Goal: Information Seeking & Learning: Get advice/opinions

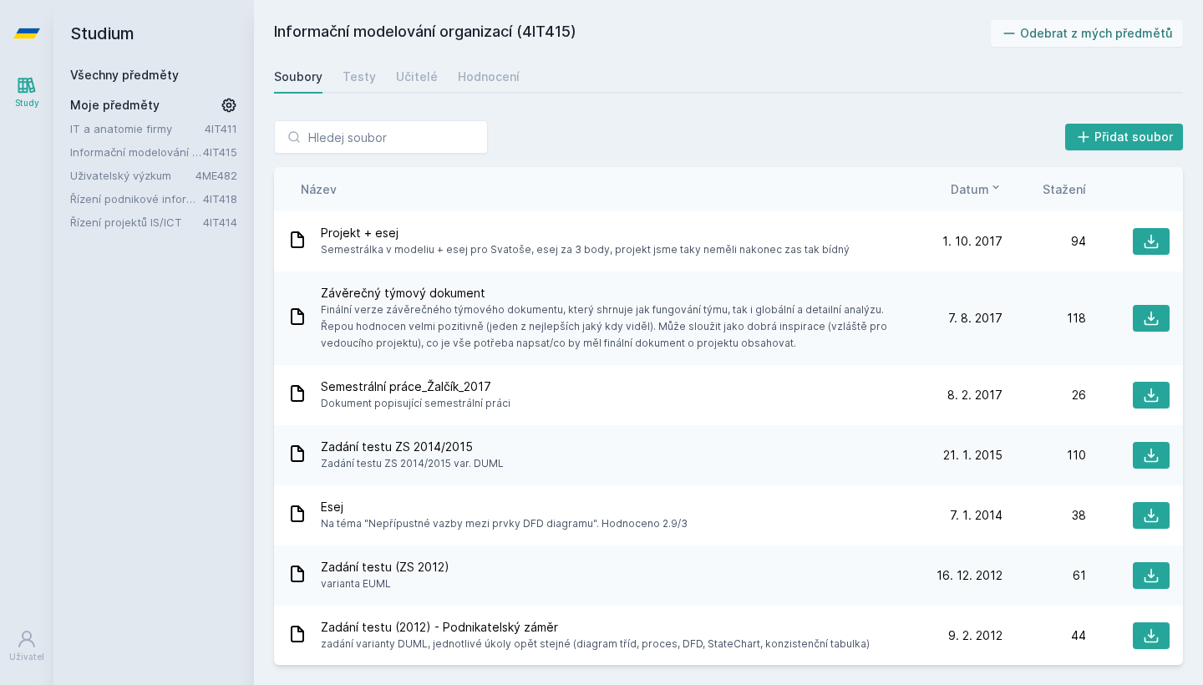
click at [180, 153] on link "Informační modelování organizací" at bounding box center [136, 152] width 133 height 17
click at [171, 154] on link "Informační modelování organizací" at bounding box center [136, 152] width 133 height 17
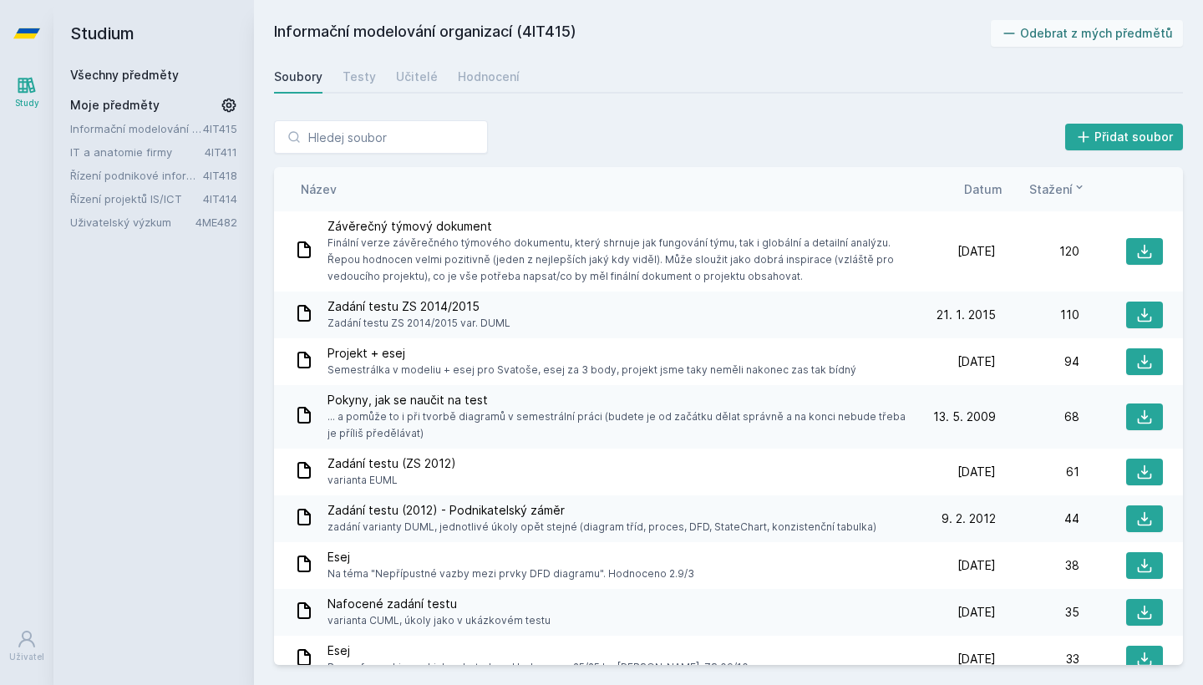
click at [138, 129] on link "Informační modelování organizací" at bounding box center [136, 128] width 133 height 17
click at [493, 75] on div "Hodnocení" at bounding box center [489, 77] width 62 height 17
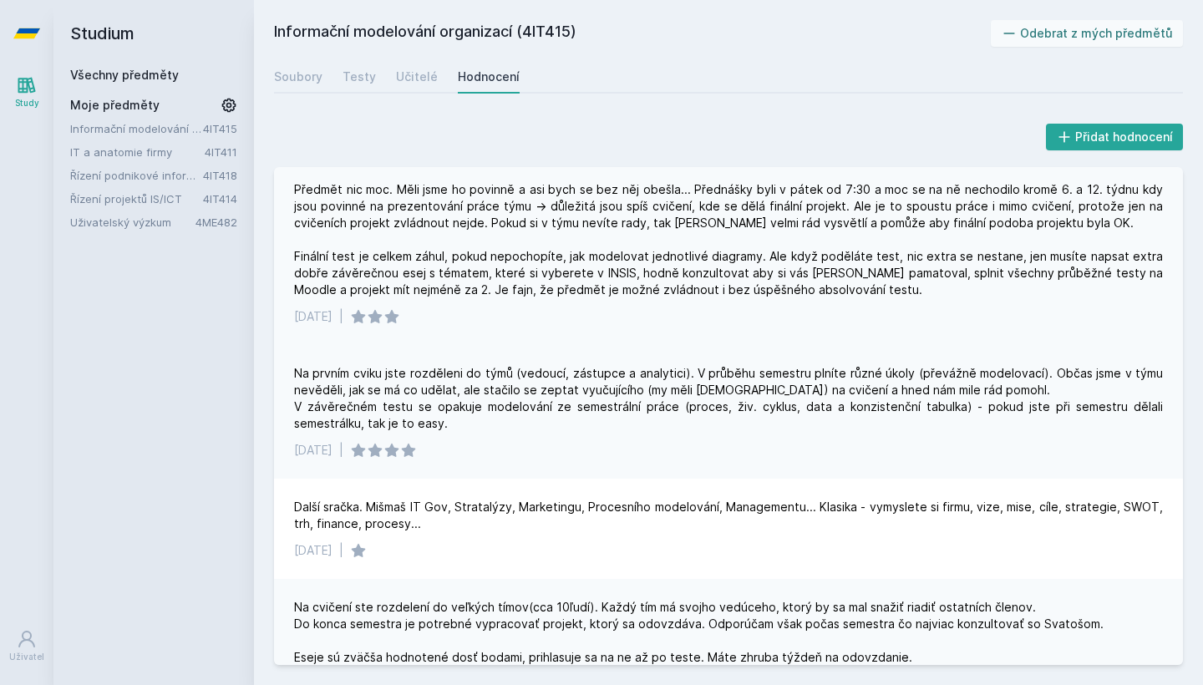
scroll to position [1, 0]
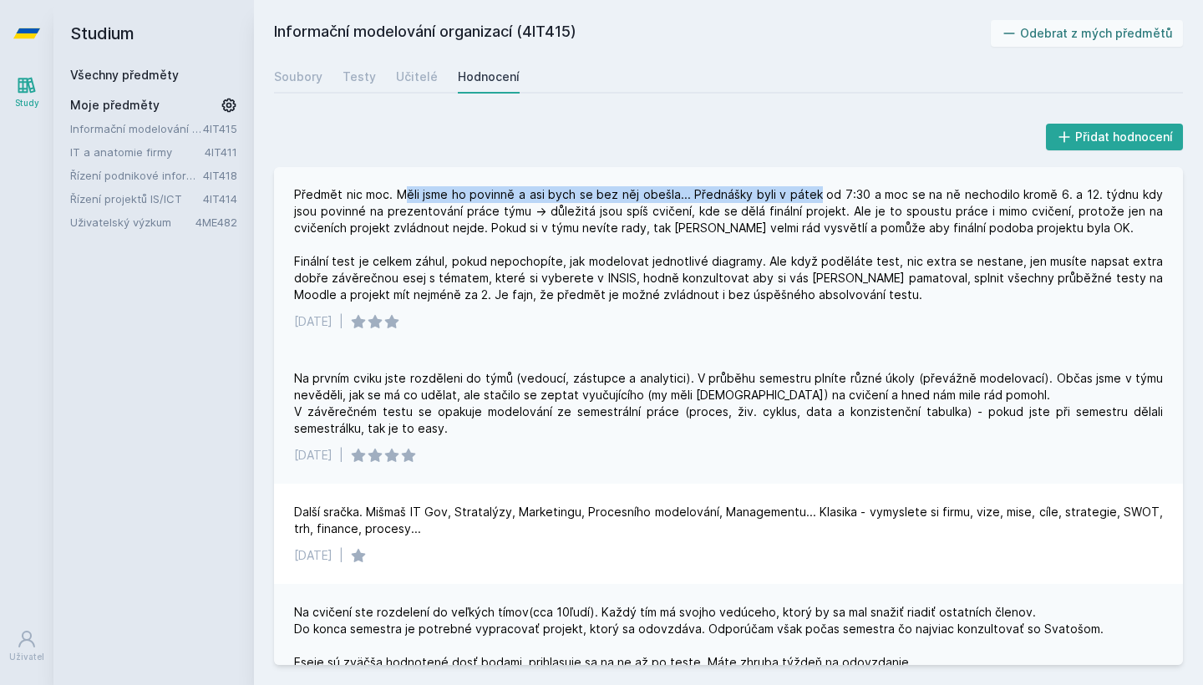
drag, startPoint x: 407, startPoint y: 193, endPoint x: 810, endPoint y: 194, distance: 402.7
click at [810, 193] on div "Předmět nic moc. Měli jsme ho povinně a asi bych se bez něj obešla... Přednášky…" at bounding box center [728, 244] width 869 height 117
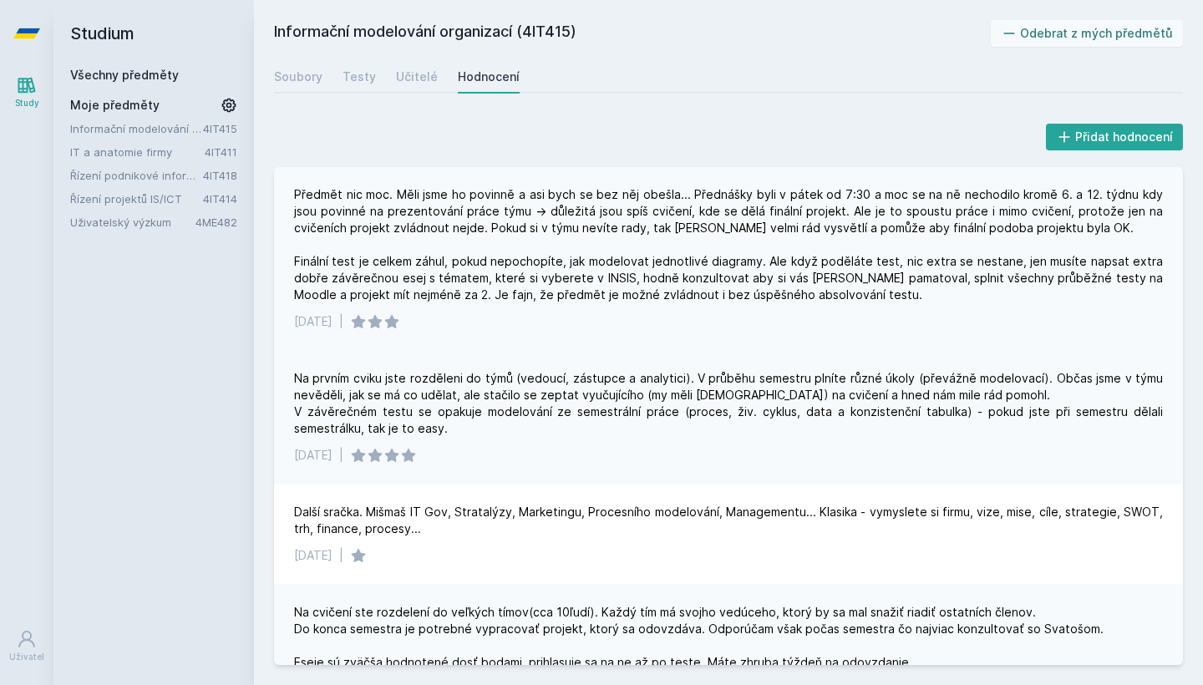
click at [805, 204] on div "Předmět nic moc. Měli jsme ho povinně a asi bych se bez něj obešla... Přednášky…" at bounding box center [728, 244] width 869 height 117
drag, startPoint x: 1002, startPoint y: 282, endPoint x: 1151, endPoint y: 272, distance: 149.8
click at [1151, 272] on div "Předmět nic moc. Měli jsme ho povinně a asi bych se bez něj obešla... Přednášky…" at bounding box center [728, 245] width 869 height 117
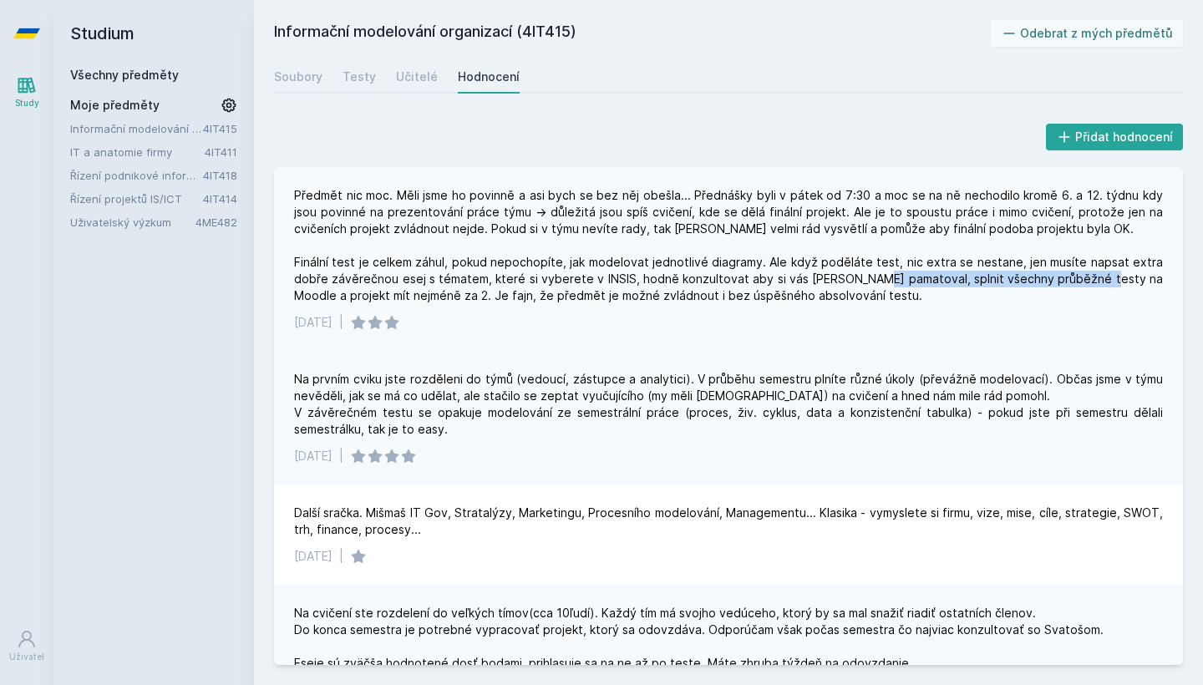
drag, startPoint x: 920, startPoint y: 278, endPoint x: 1150, endPoint y: 276, distance: 230.6
click at [1150, 276] on div "Předmět nic moc. Měli jsme ho povinně a asi bych se bez něj obešla... Přednášky…" at bounding box center [728, 245] width 869 height 117
click at [1096, 297] on div "Předmět nic moc. Měli jsme ho povinně a asi bych se bez něj obešla... Přednášky…" at bounding box center [728, 245] width 869 height 117
click at [152, 170] on link "Řízení podnikové informatiky" at bounding box center [136, 175] width 133 height 17
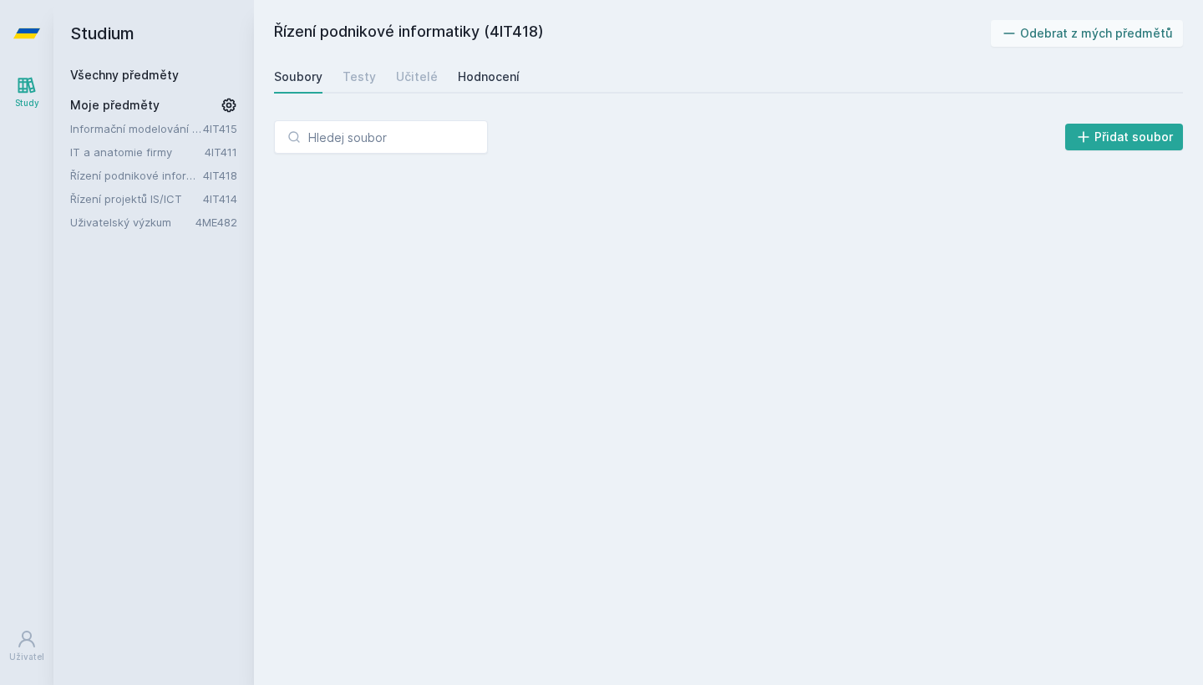
click at [479, 71] on div "Hodnocení" at bounding box center [489, 77] width 62 height 17
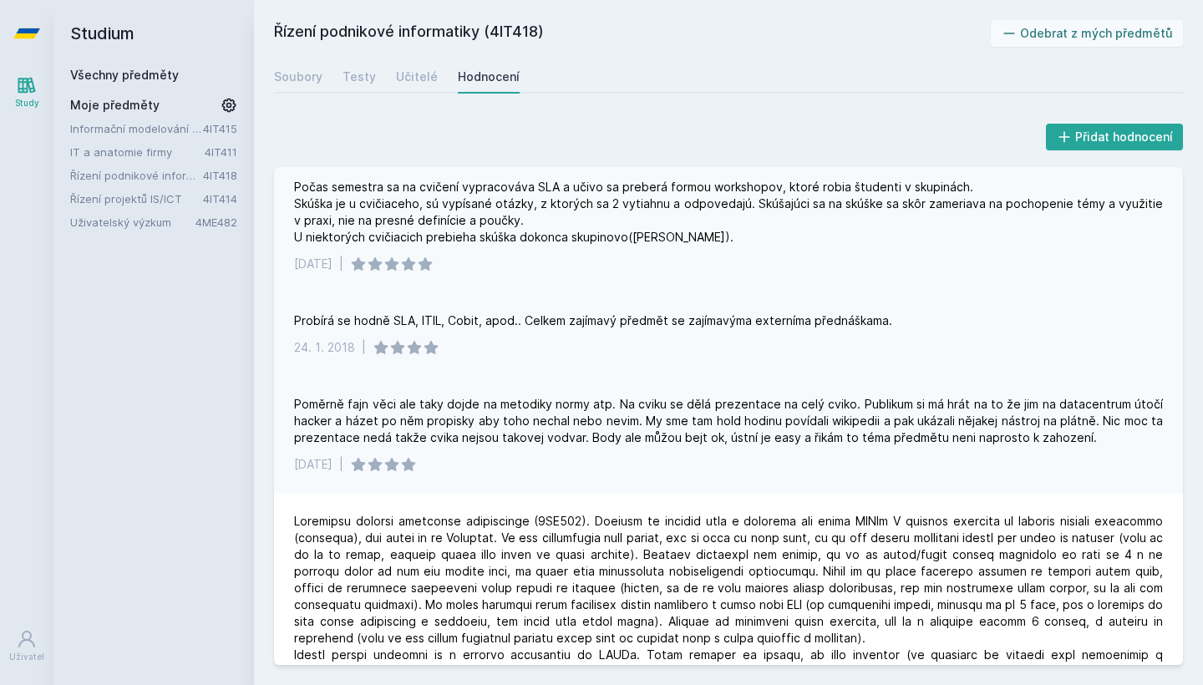
scroll to position [329, 0]
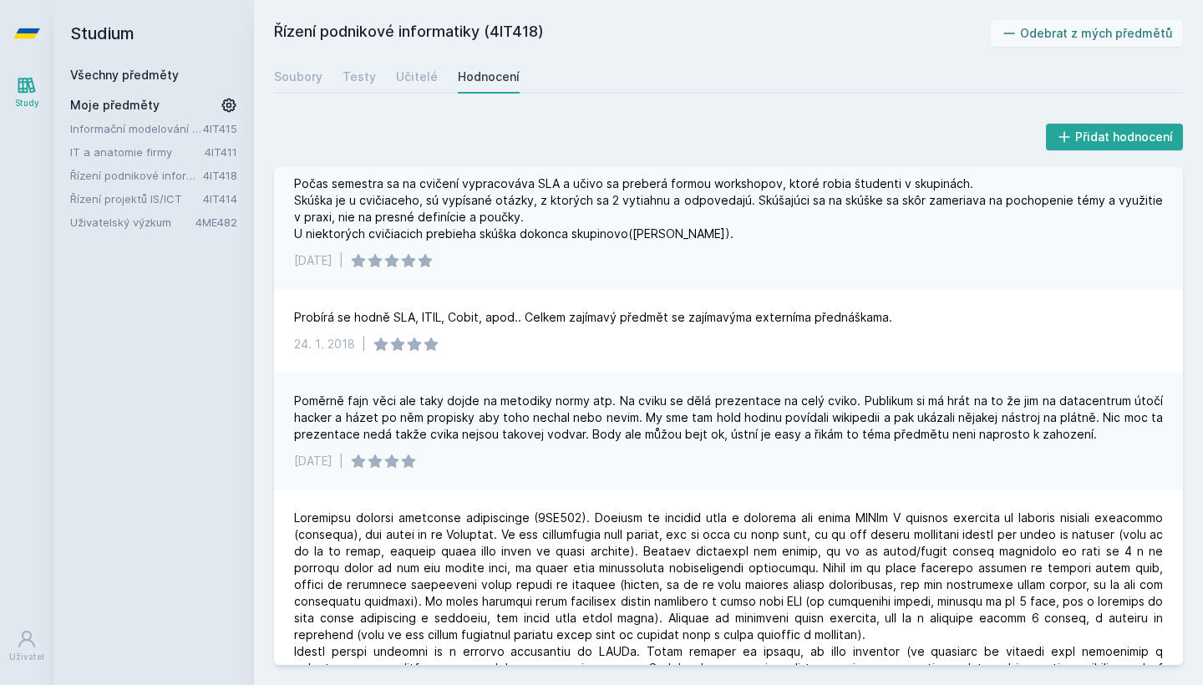
click at [193, 232] on div "Studium Všechny předměty Moje předměty Informační modelování organizací 4IT415 …" at bounding box center [153, 342] width 201 height 685
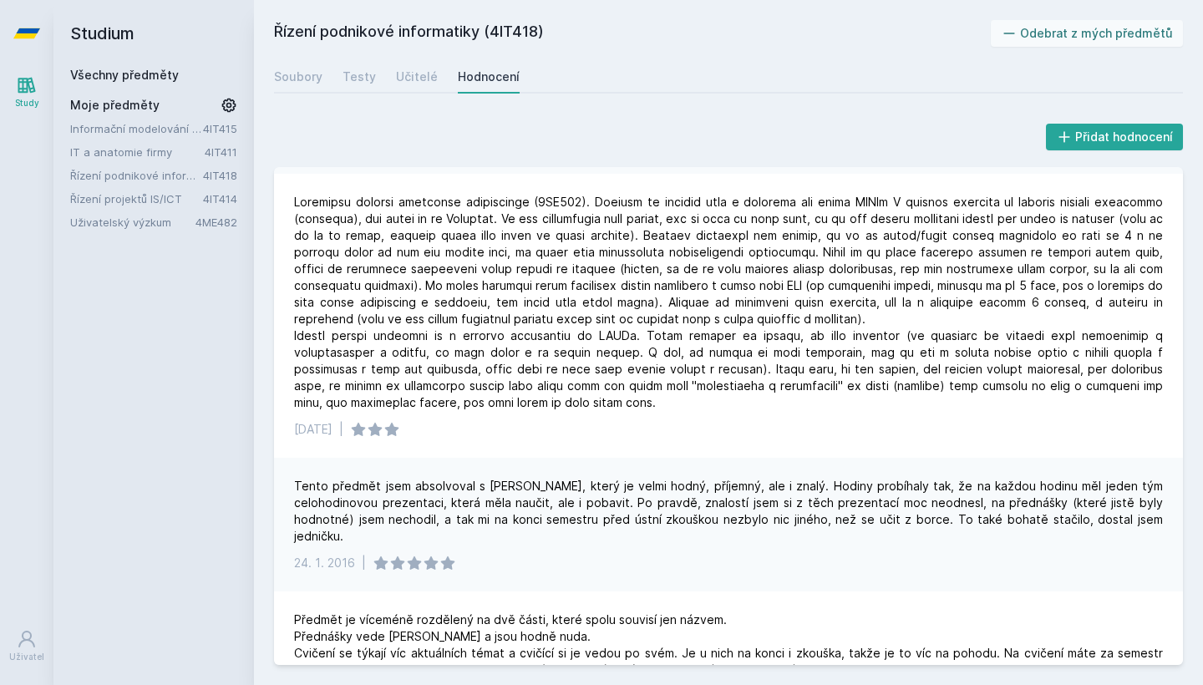
scroll to position [688, 0]
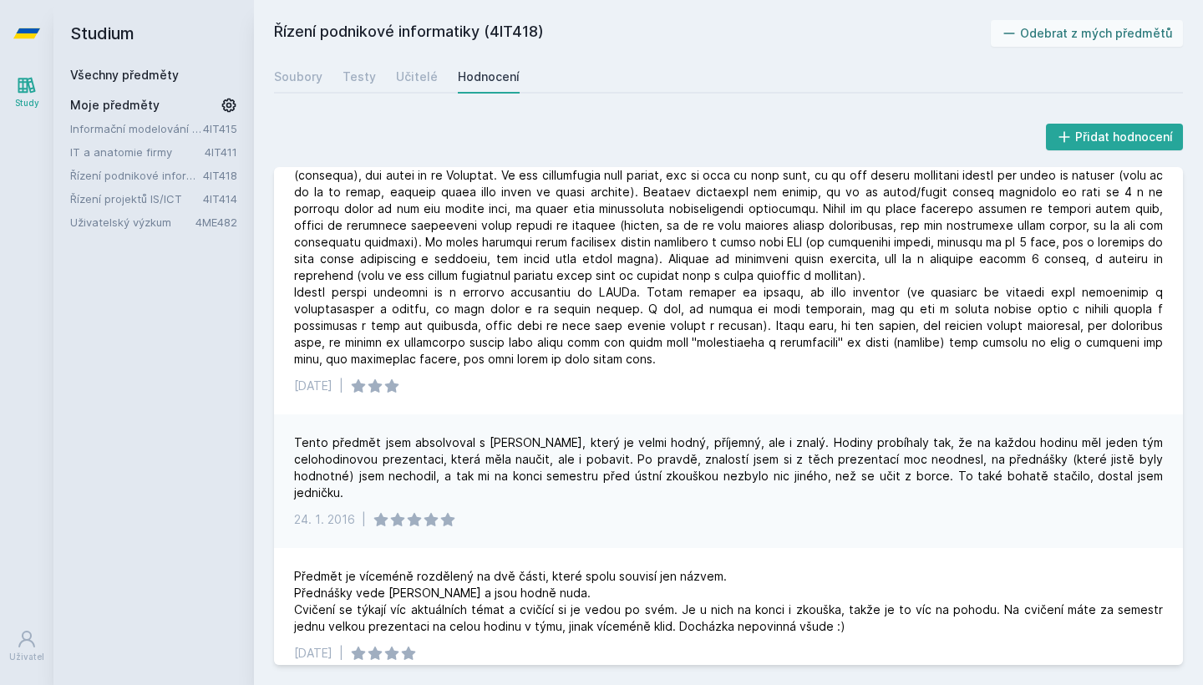
click at [190, 228] on link "Uživatelský výzkum" at bounding box center [132, 222] width 125 height 17
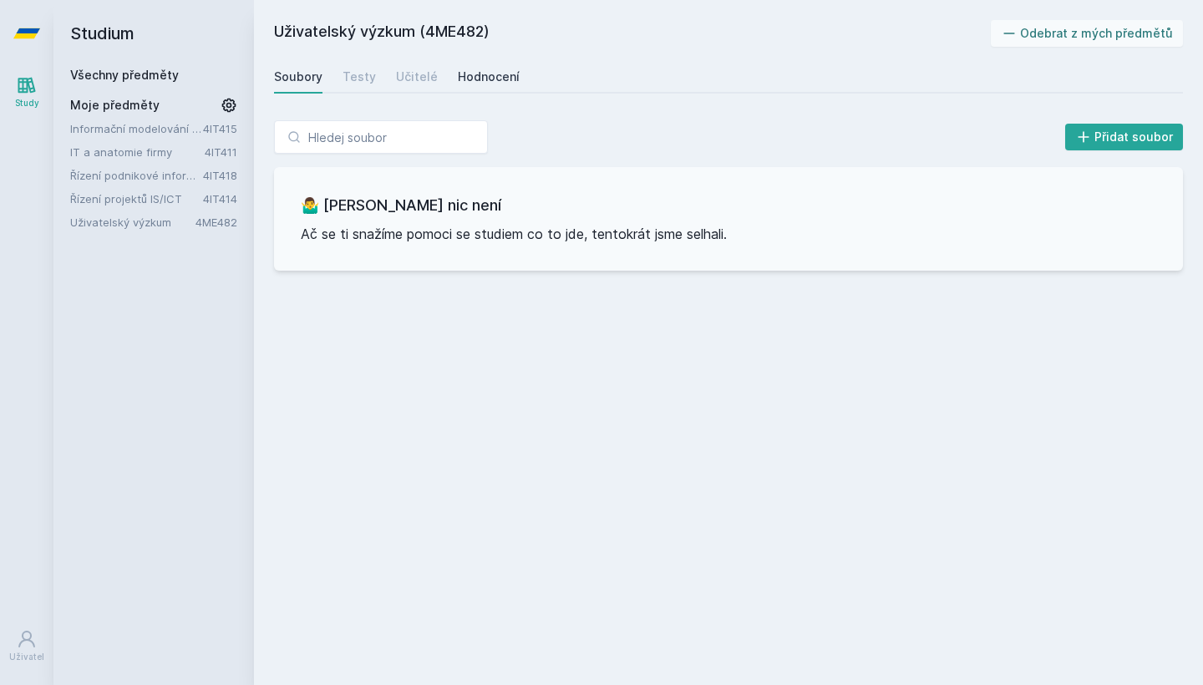
click at [458, 77] on div "Hodnocení" at bounding box center [489, 77] width 62 height 17
click at [180, 125] on link "Informační modelování organizací" at bounding box center [136, 128] width 133 height 17
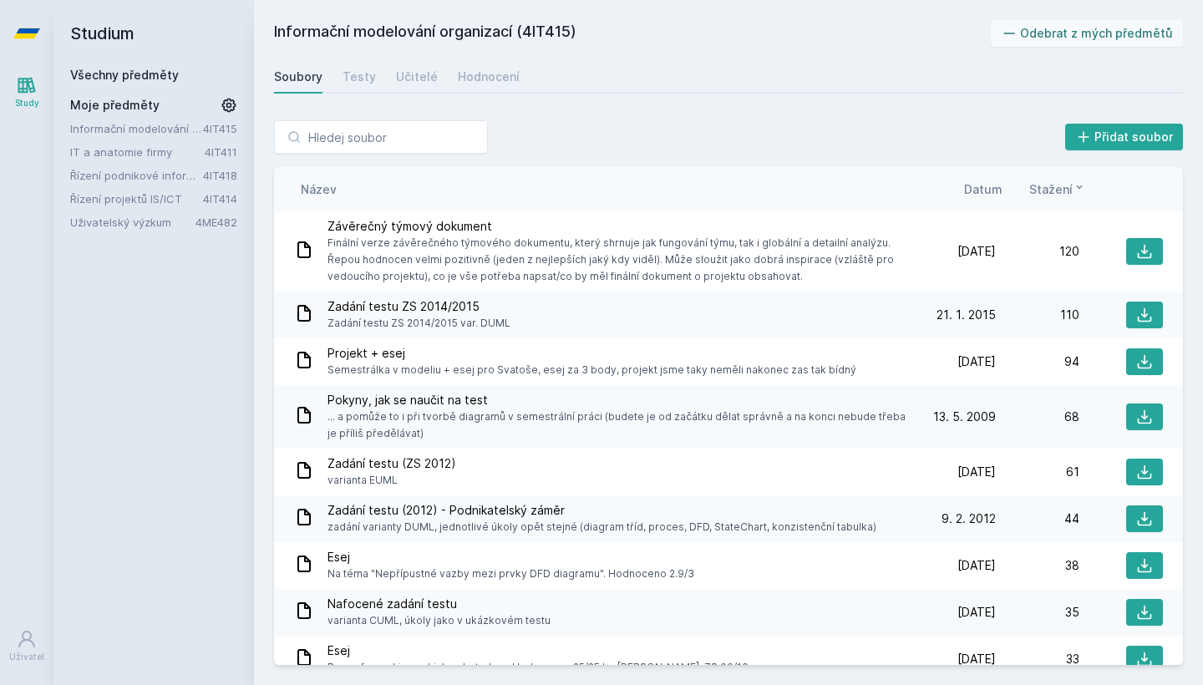
click at [180, 125] on link "Informační modelování organizací" at bounding box center [136, 128] width 133 height 17
click at [153, 157] on link "IT a anatomie firmy" at bounding box center [137, 152] width 135 height 17
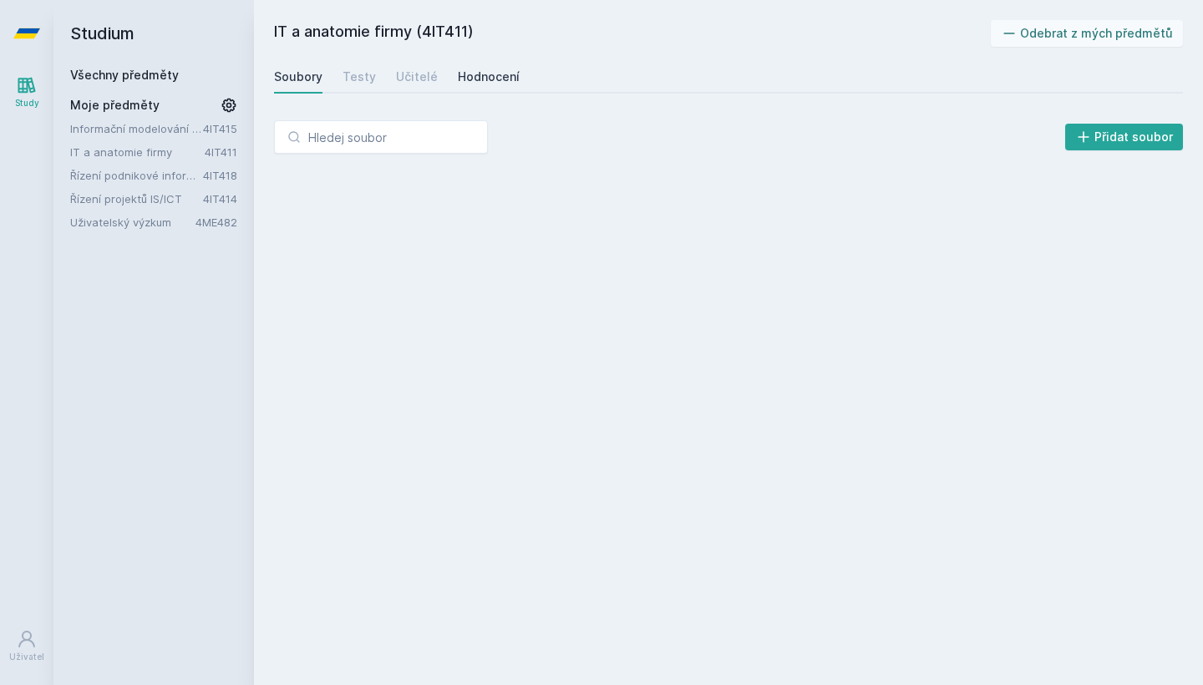
click at [494, 89] on link "Hodnocení" at bounding box center [489, 76] width 62 height 33
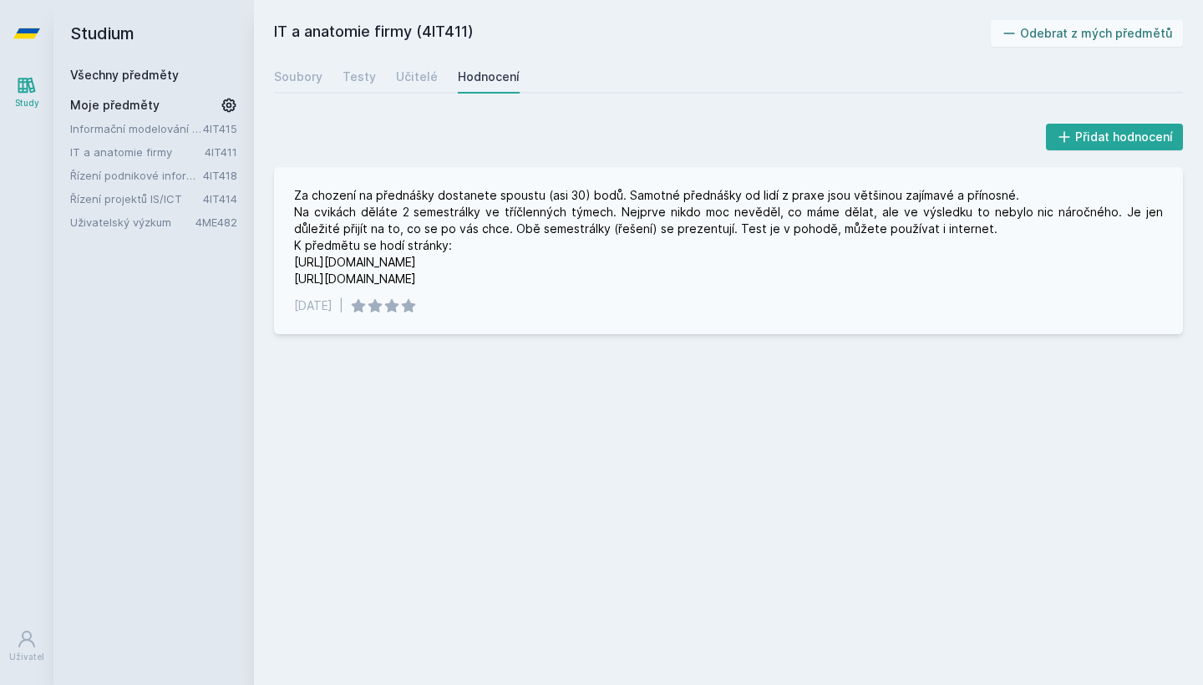
drag, startPoint x: 408, startPoint y: 280, endPoint x: 322, endPoint y: 266, distance: 87.2
click at [322, 266] on div "Za chození na přednášky dostanete spoustu (asi 30) bodů. Samotné přednášky od l…" at bounding box center [728, 237] width 869 height 100
drag, startPoint x: 426, startPoint y: 280, endPoint x: 287, endPoint y: 267, distance: 140.2
click at [287, 267] on div "Za chození na přednášky dostanete spoustu (asi 30) bodů. Samotné přednášky od l…" at bounding box center [728, 250] width 909 height 167
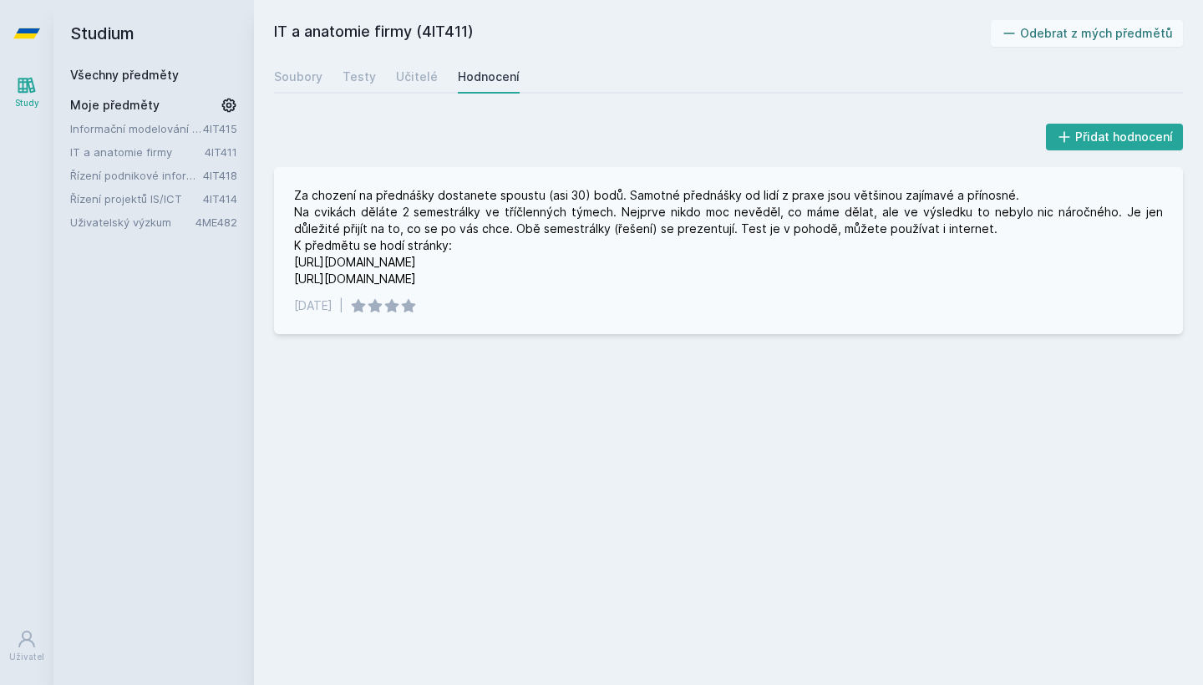
copy div "https://www.mbi-af.cz/ https://mbi.vse.cz/"
click at [150, 133] on link "Informační modelování organizací" at bounding box center [136, 128] width 133 height 17
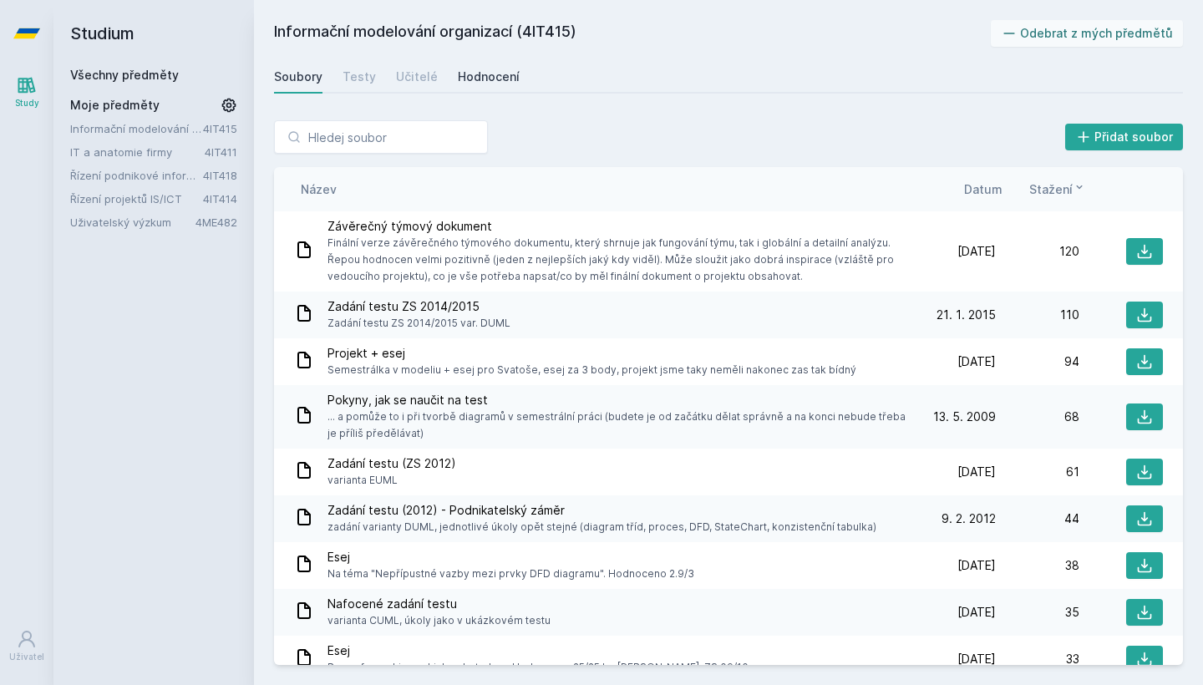
click at [496, 83] on div "Hodnocení" at bounding box center [489, 77] width 62 height 17
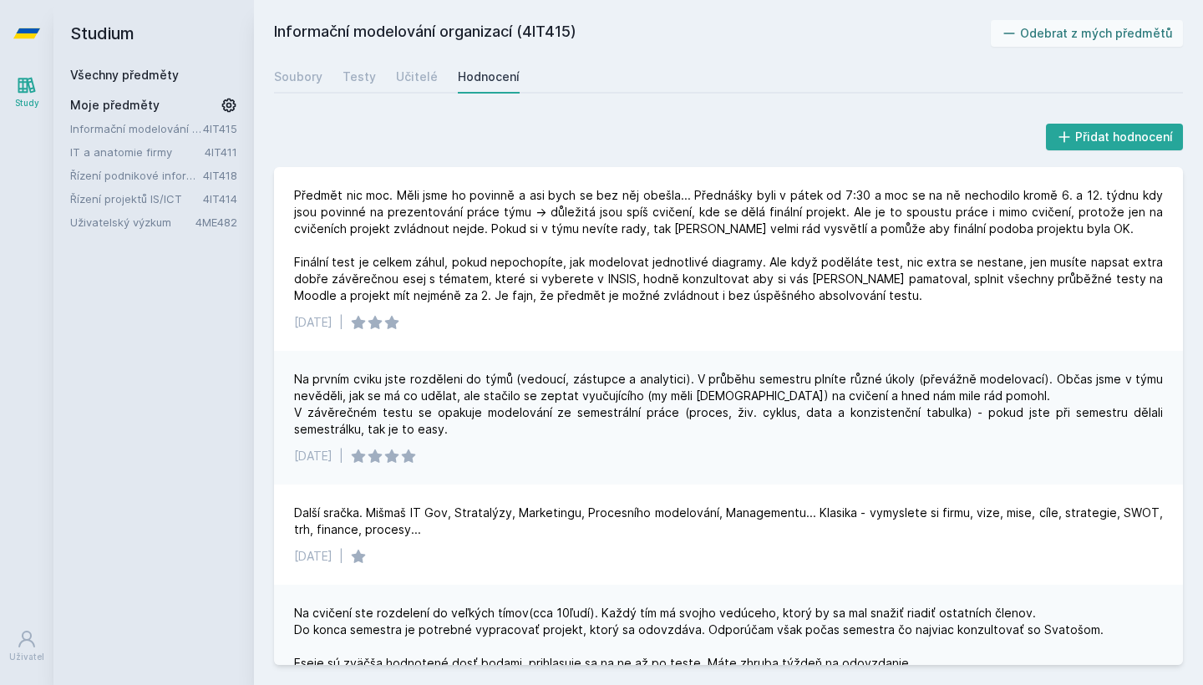
click at [165, 180] on link "Řízení podnikové informatiky" at bounding box center [136, 175] width 133 height 17
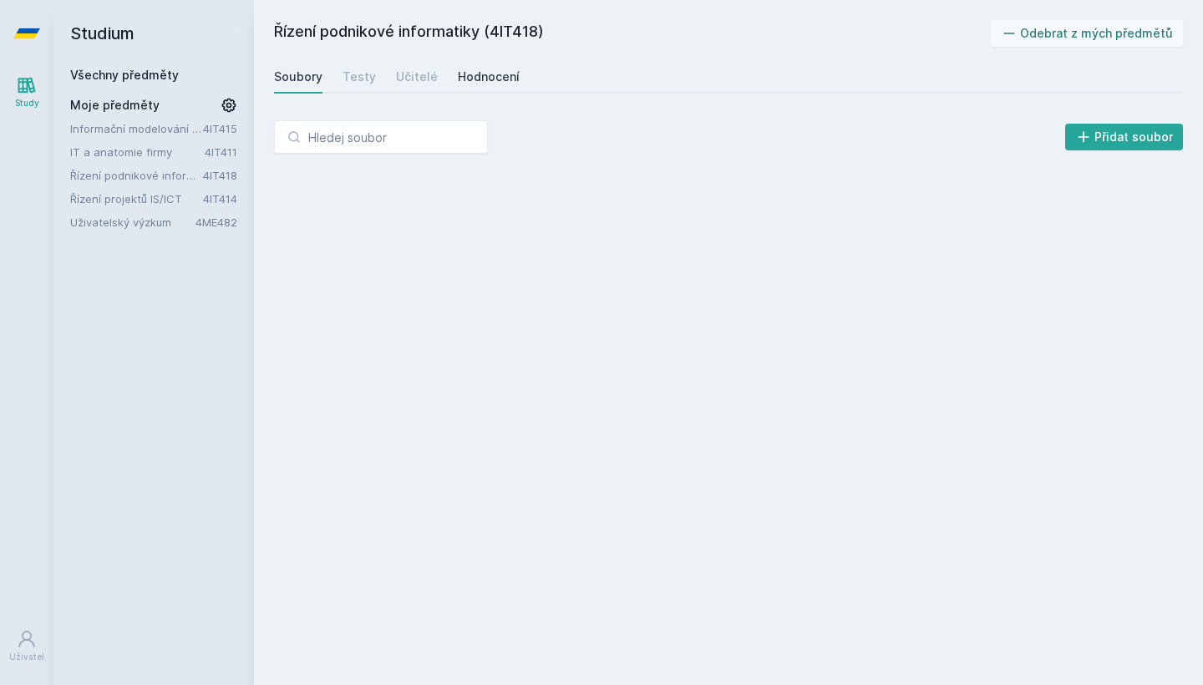
click at [488, 69] on div "Hodnocení" at bounding box center [489, 77] width 62 height 17
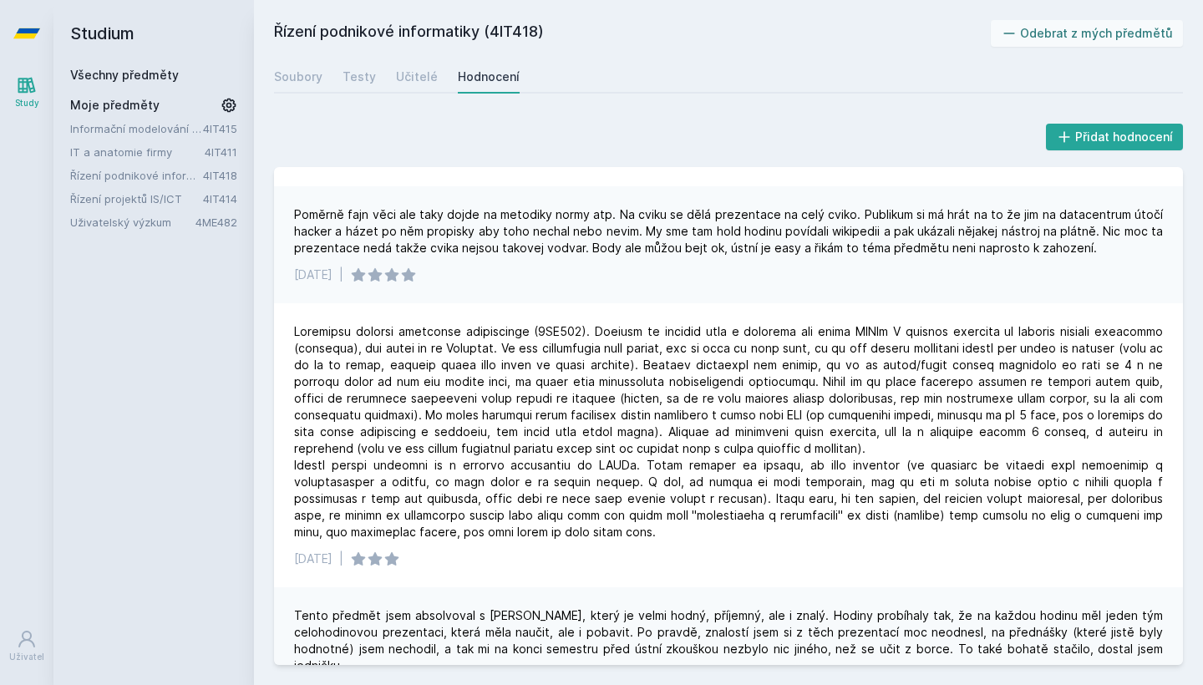
scroll to position [516, 0]
click at [167, 178] on link "Řízení podnikové informatiky" at bounding box center [136, 175] width 133 height 17
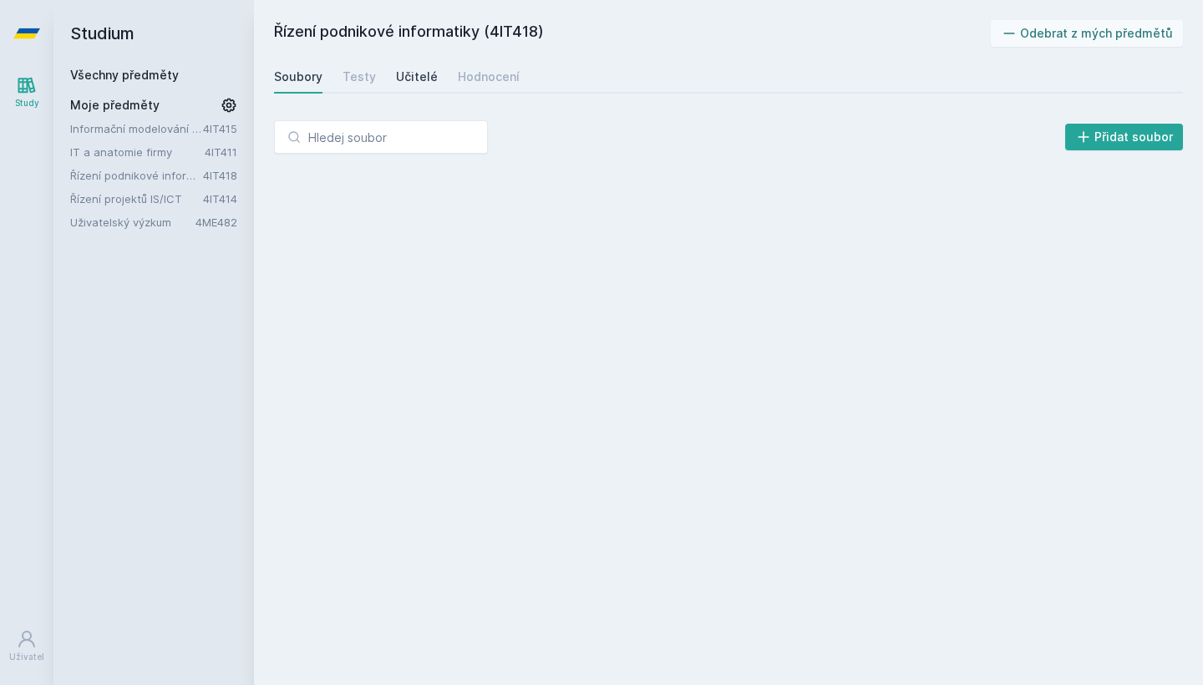
click at [404, 84] on div "Učitelé" at bounding box center [417, 77] width 42 height 17
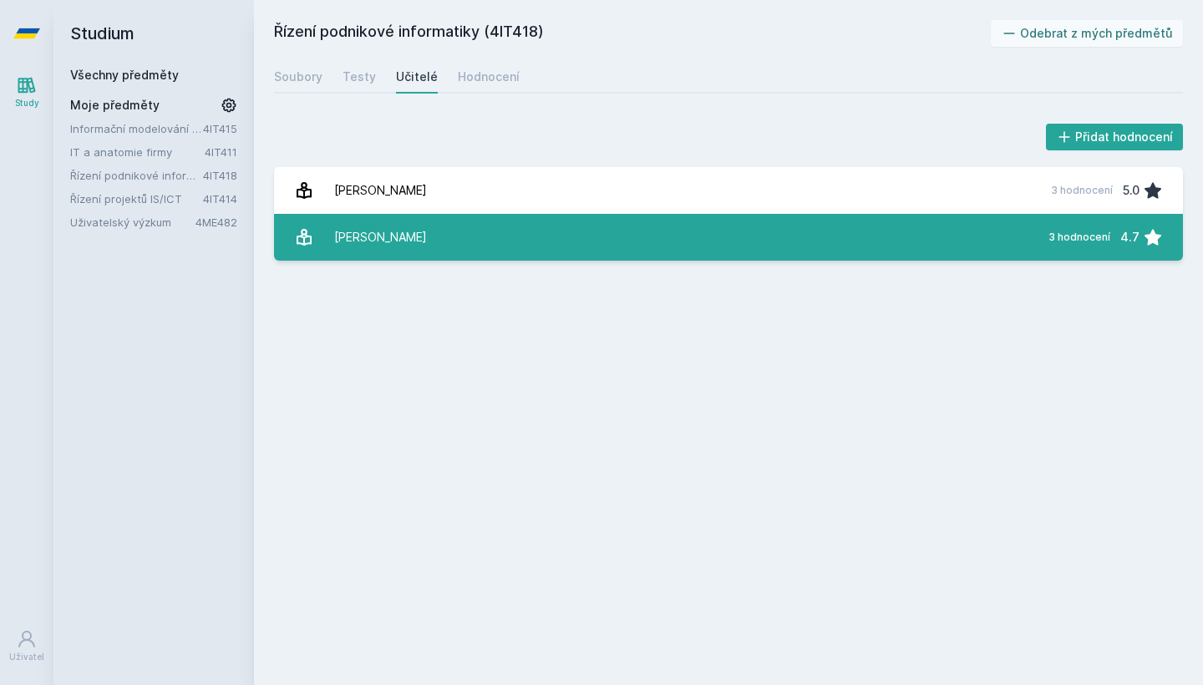
click at [940, 239] on link "Drga Jaroslav 3 hodnocení 4.7" at bounding box center [728, 237] width 909 height 47
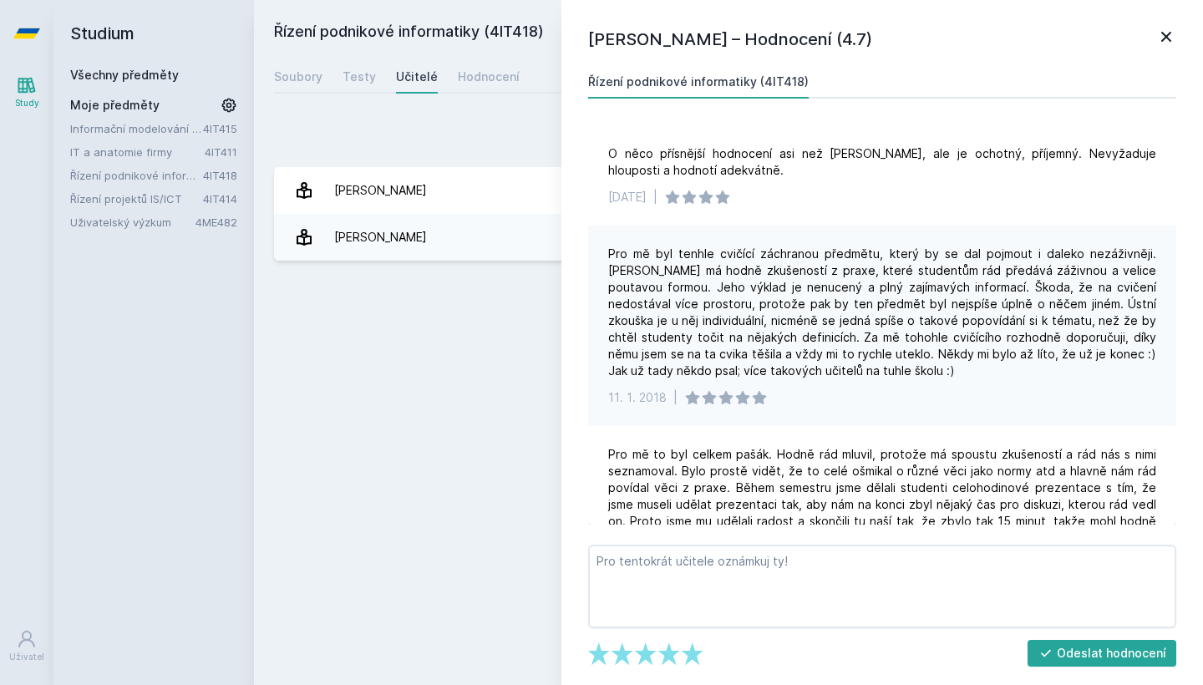
click at [1169, 47] on link at bounding box center [1166, 39] width 20 height 25
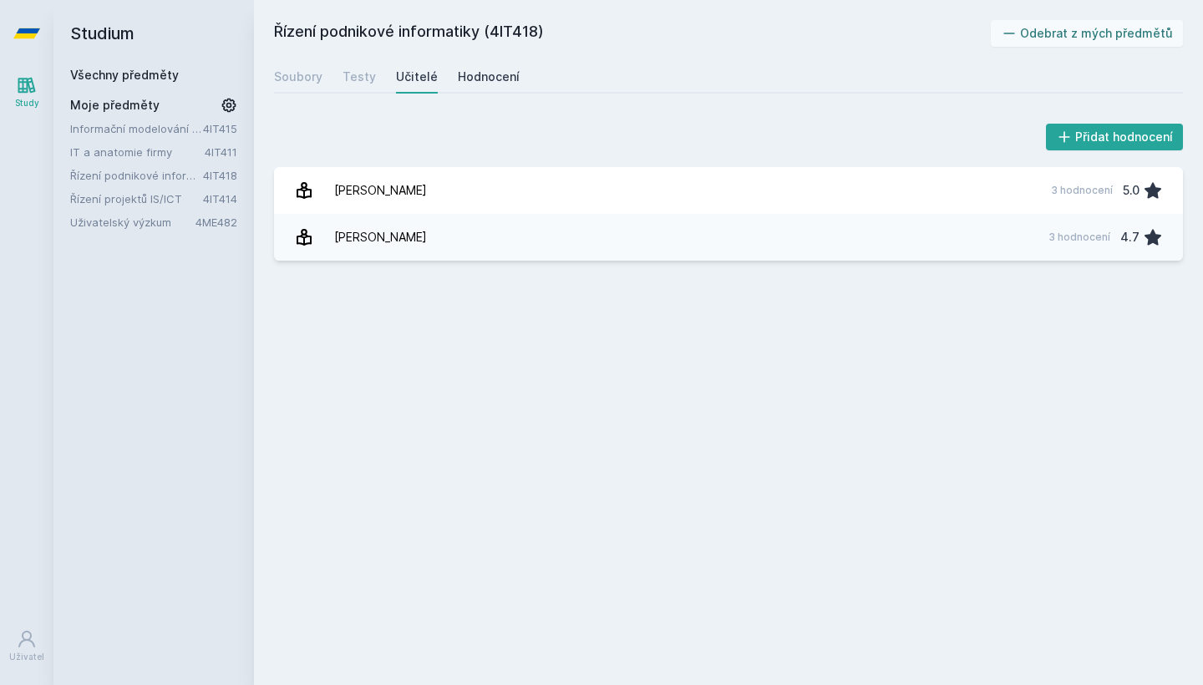
click at [489, 79] on div "Hodnocení" at bounding box center [489, 77] width 62 height 17
